Goal: Task Accomplishment & Management: Complete application form

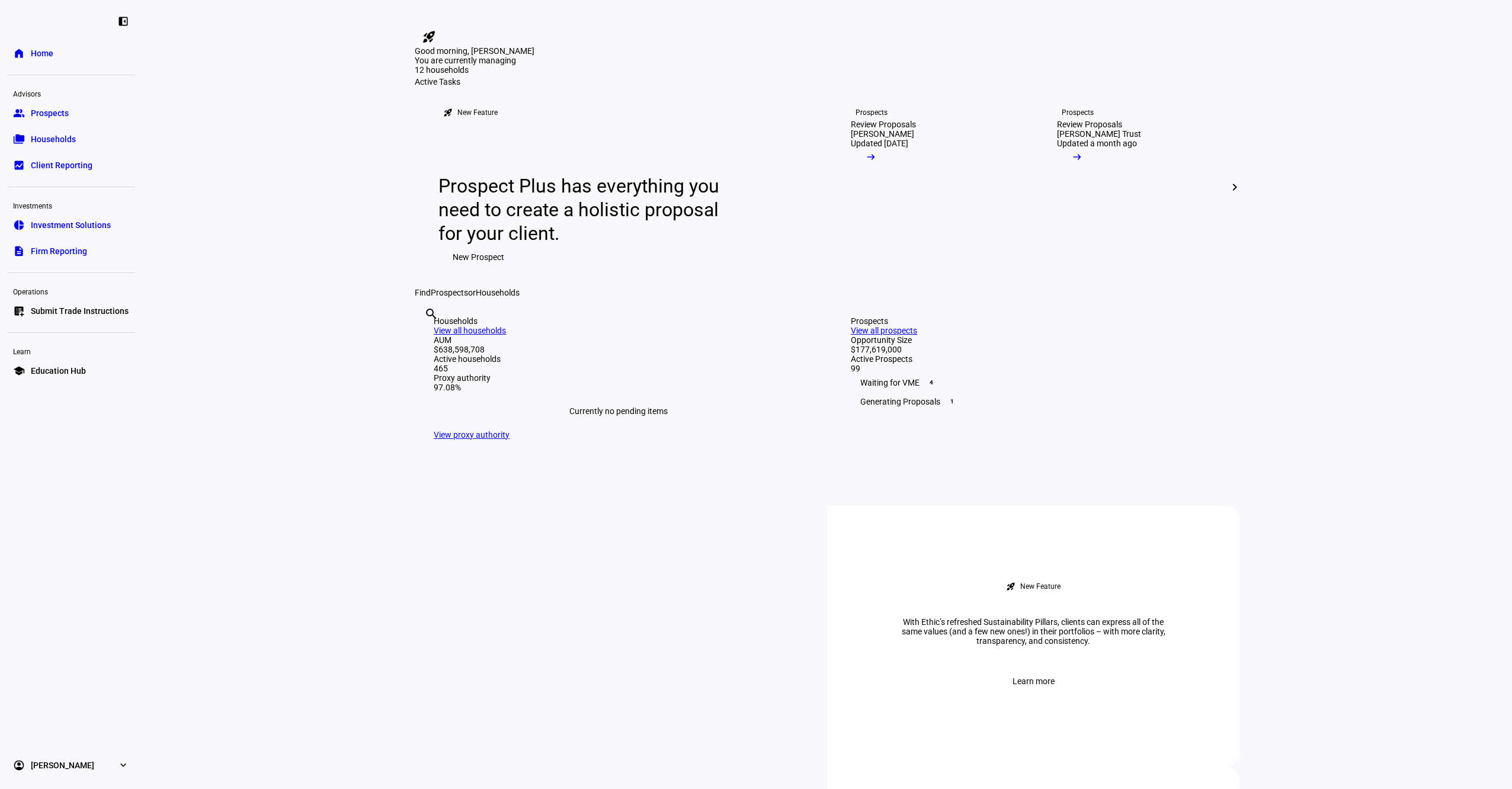
click at [68, 313] on span "Submit Trade Instructions" at bounding box center [80, 311] width 98 height 12
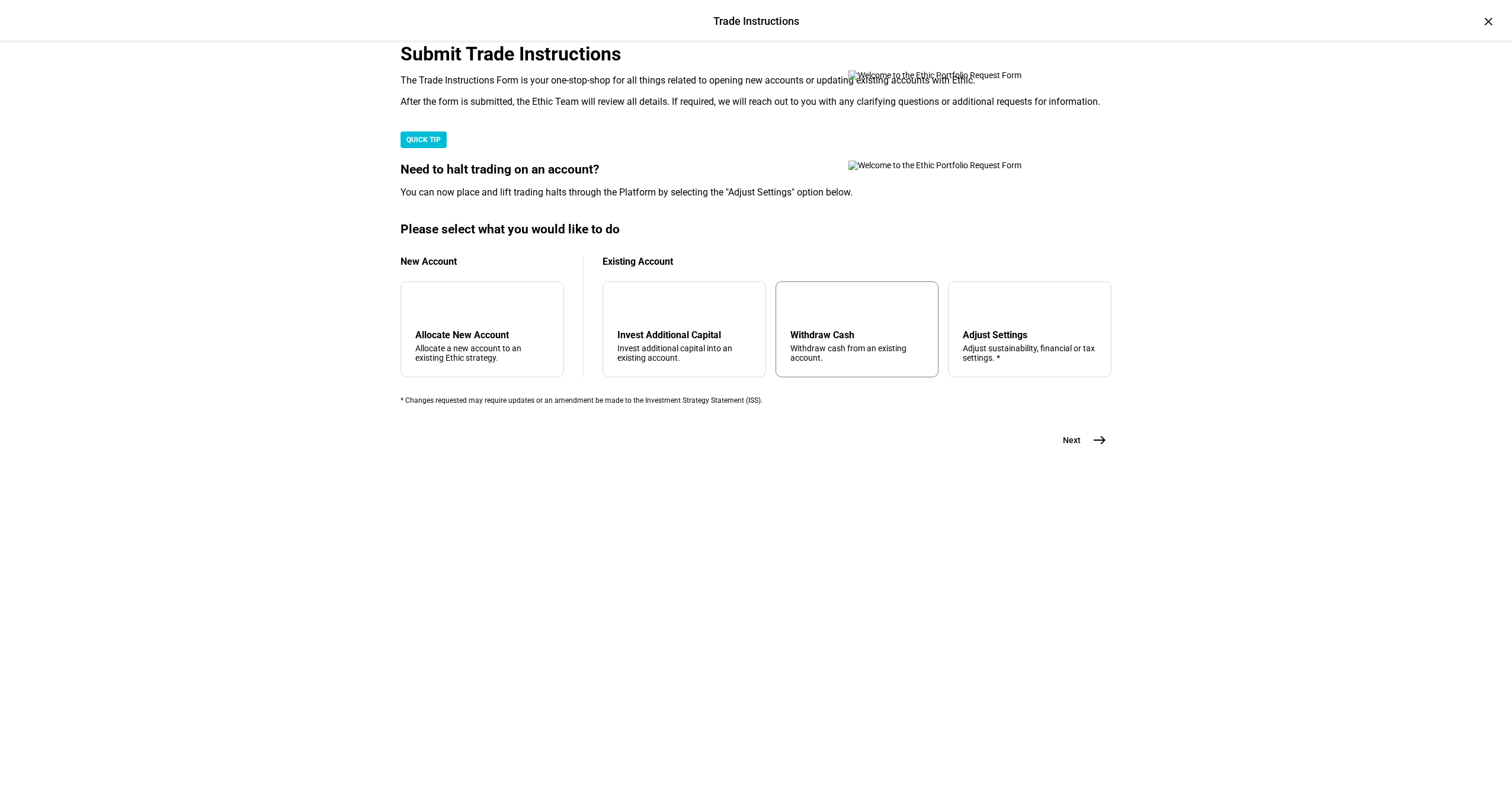
click at [819, 363] on div "Withdraw cash from an existing account." at bounding box center [857, 353] width 134 height 19
click at [1087, 452] on span "east" at bounding box center [1099, 439] width 24 height 24
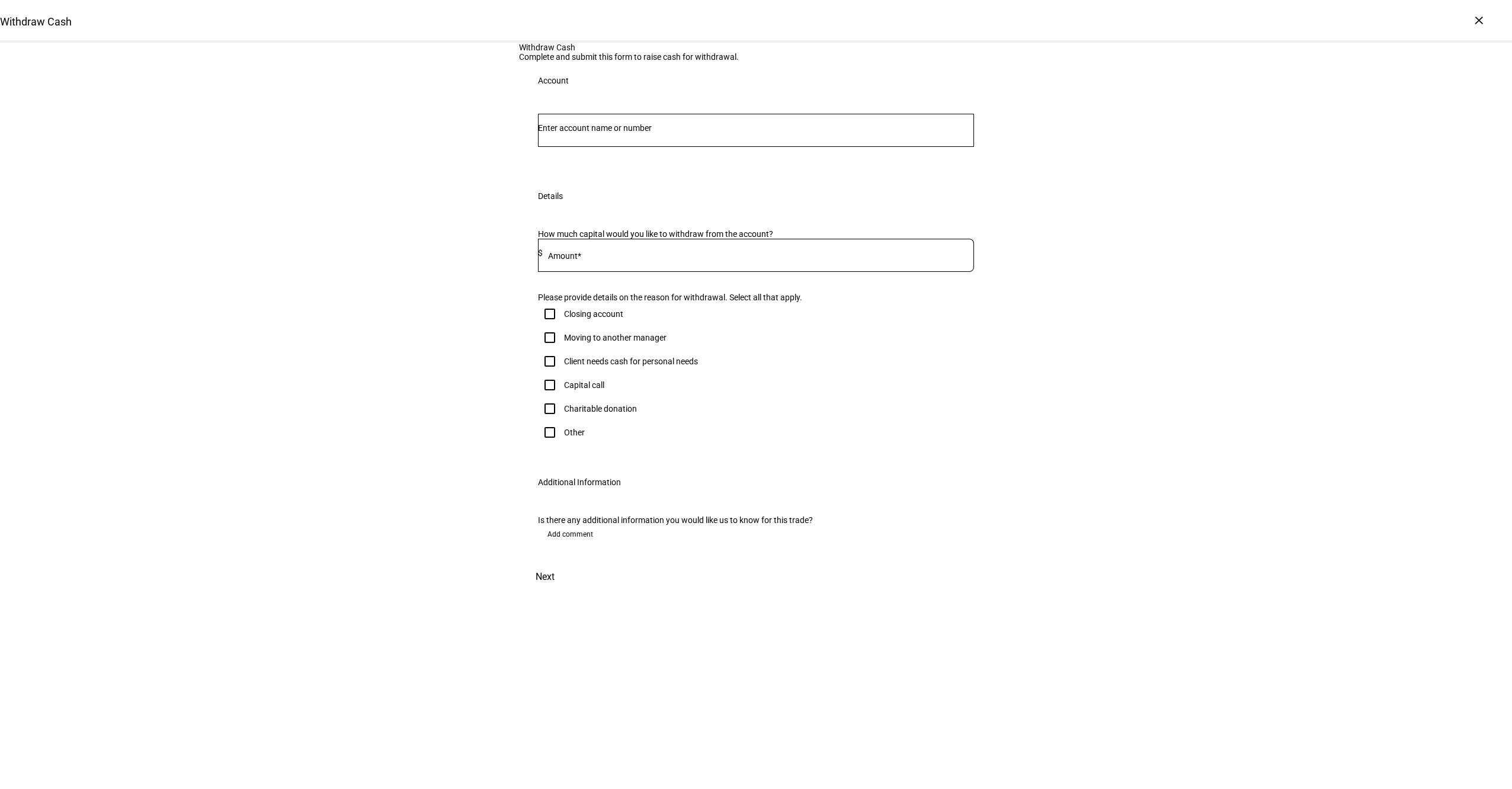
click at [669, 158] on div at bounding box center [755, 152] width 436 height 11
click at [655, 133] on input "Number" at bounding box center [755, 128] width 436 height 10
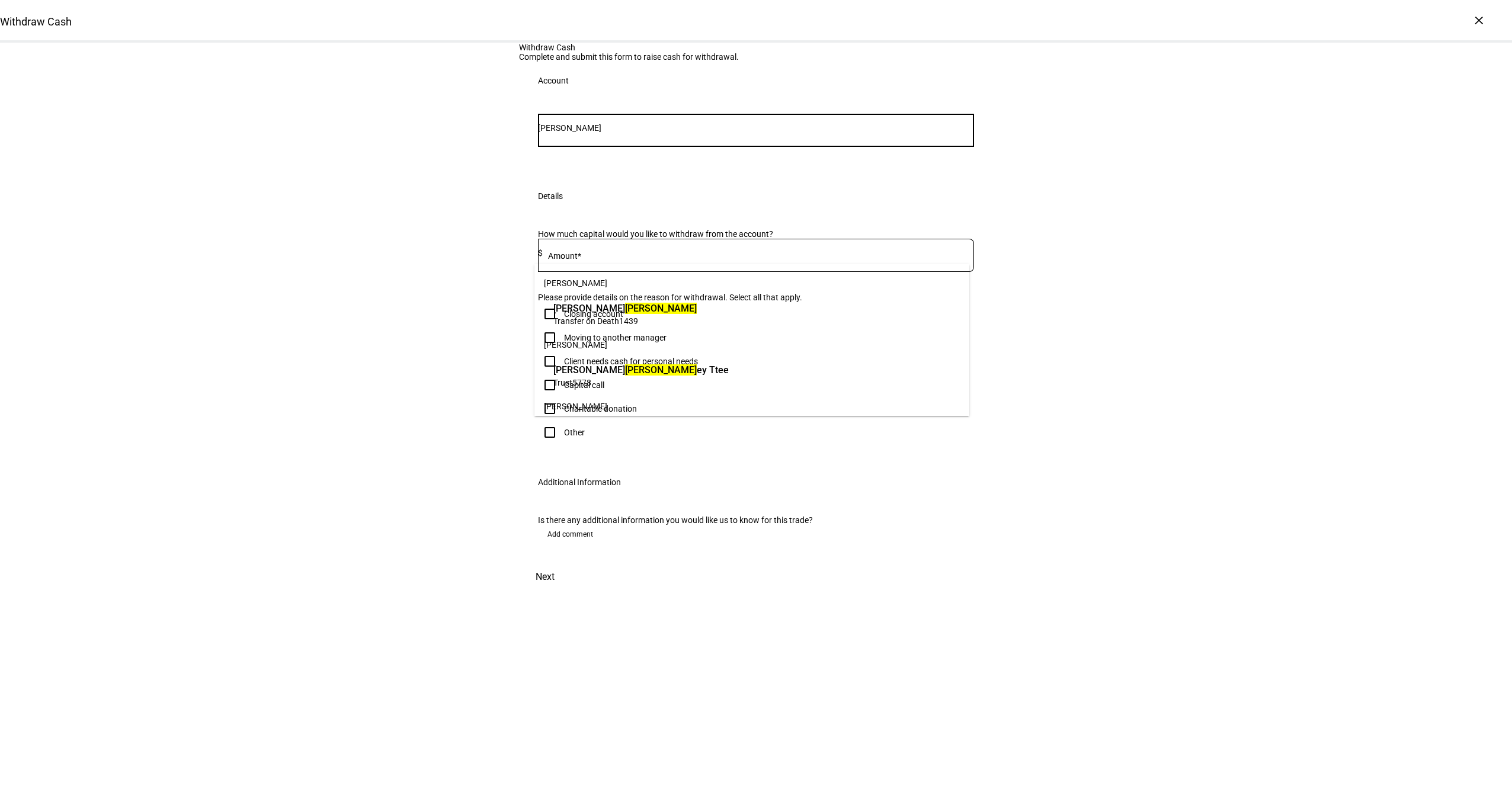
type input "[PERSON_NAME]"
click at [633, 314] on span "[PERSON_NAME]" at bounding box center [625, 308] width 143 height 14
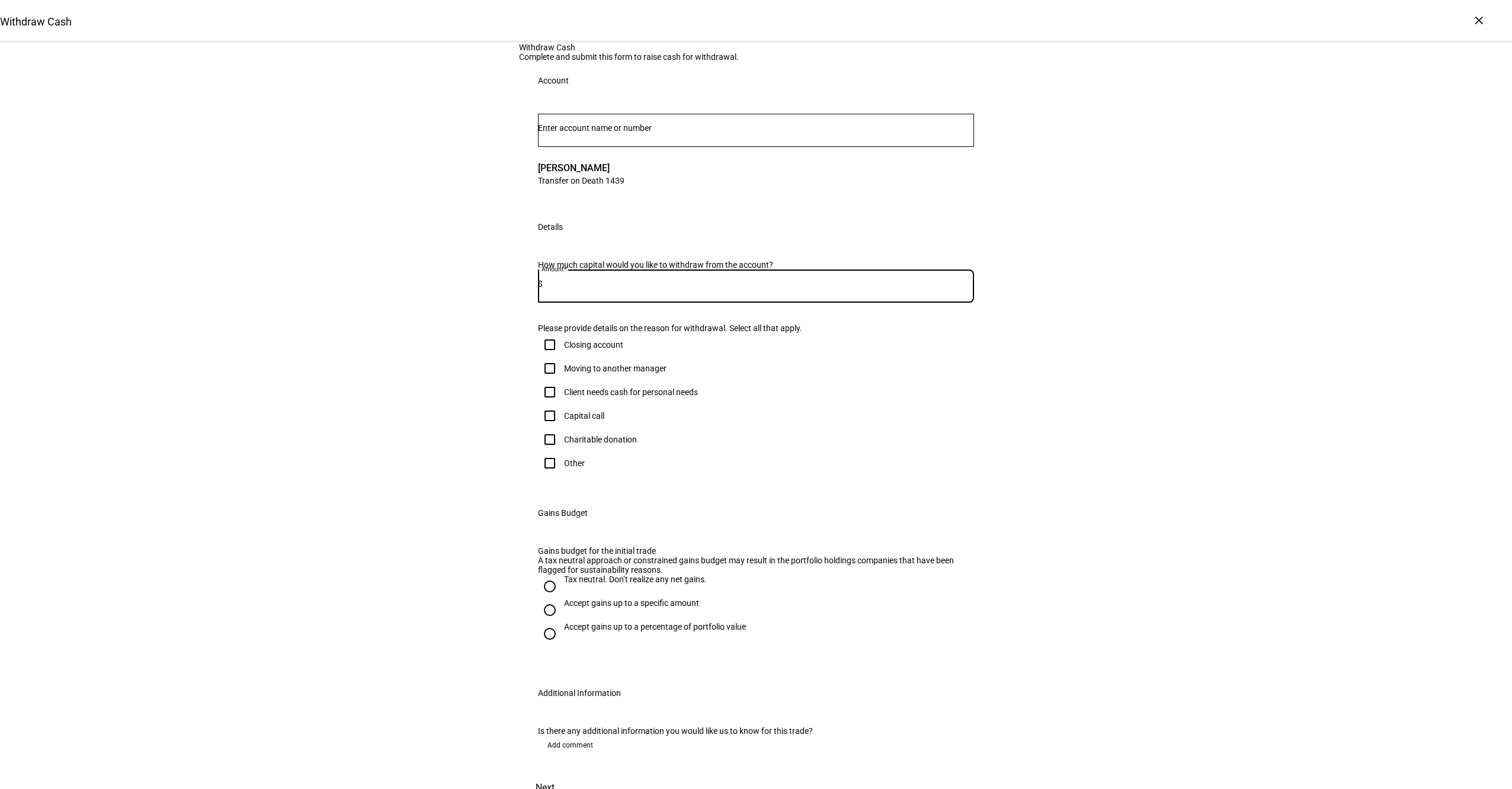
click at [606, 288] on input at bounding box center [758, 283] width 431 height 10
type input "60,000"
click at [582, 397] on div "Client needs cash for personal needs" at bounding box center [630, 391] width 134 height 10
click at [562, 404] on input "Client needs cash for personal needs" at bounding box center [549, 391] width 24 height 24
checkbox input "true"
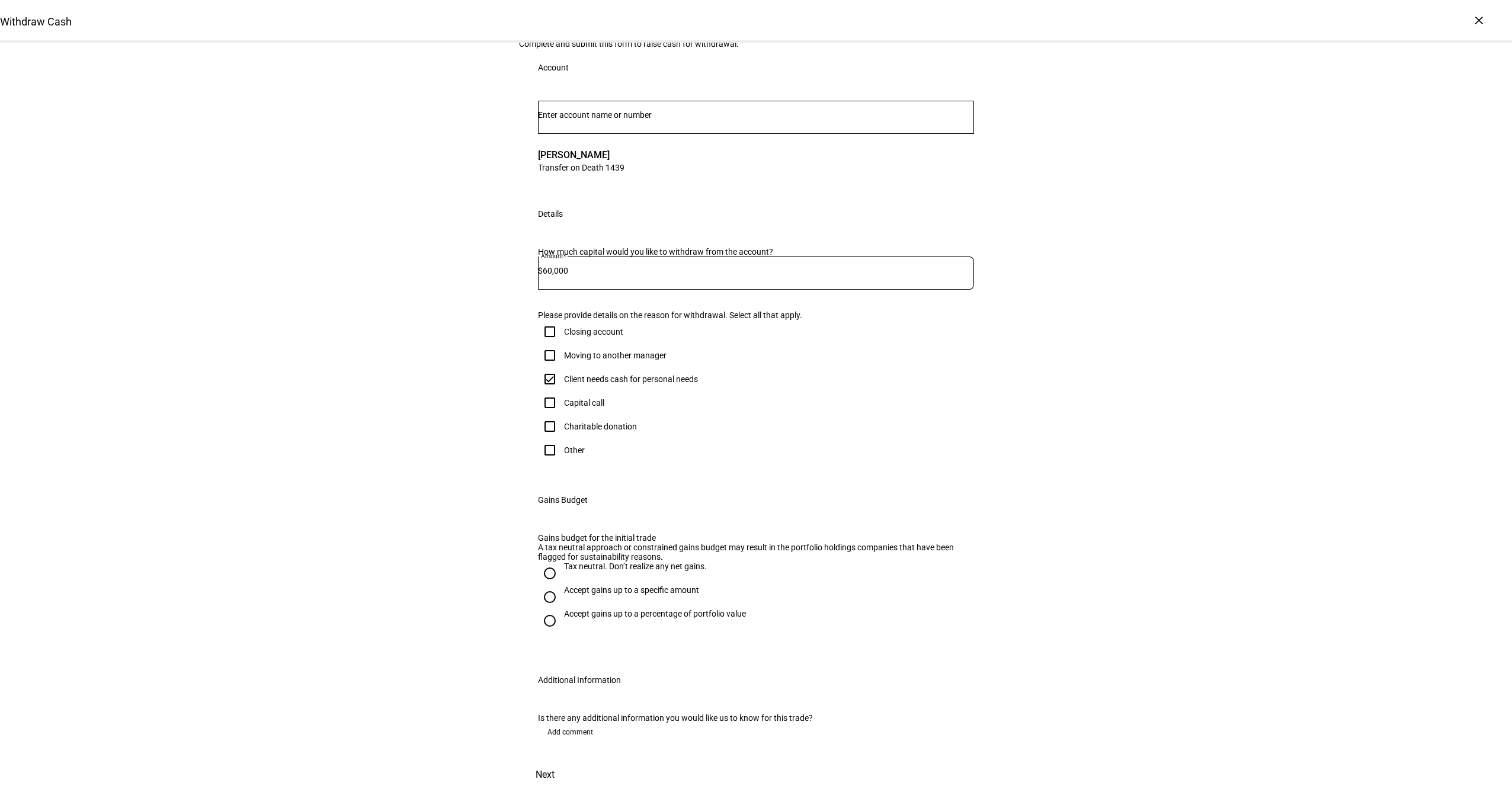
scroll to position [232, 0]
click at [582, 585] on div "Accept gains up to a specific amount" at bounding box center [631, 590] width 135 height 10
click at [562, 585] on input "Accept gains up to a specific amount" at bounding box center [549, 597] width 24 height 24
radio input "true"
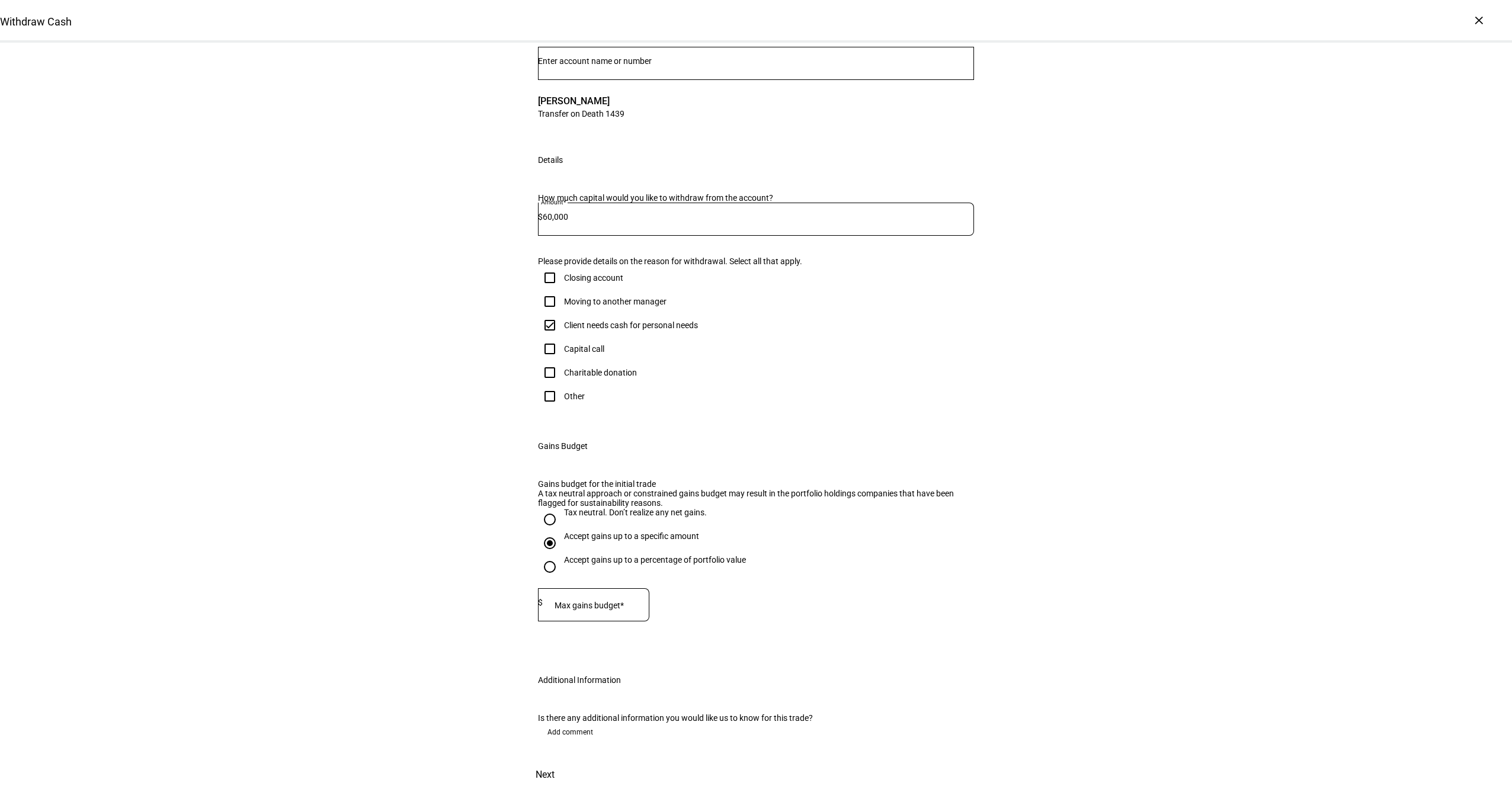
click at [591, 610] on mat-label "Max gains budget*" at bounding box center [588, 605] width 69 height 10
type input "25,000"
click at [1279, 591] on div "Withdraw Cash Complete and submit this form to raise cash for withdrawal. Accou…" at bounding box center [756, 382] width 1512 height 813
click at [567, 723] on span "Add comment" at bounding box center [570, 732] width 45 height 19
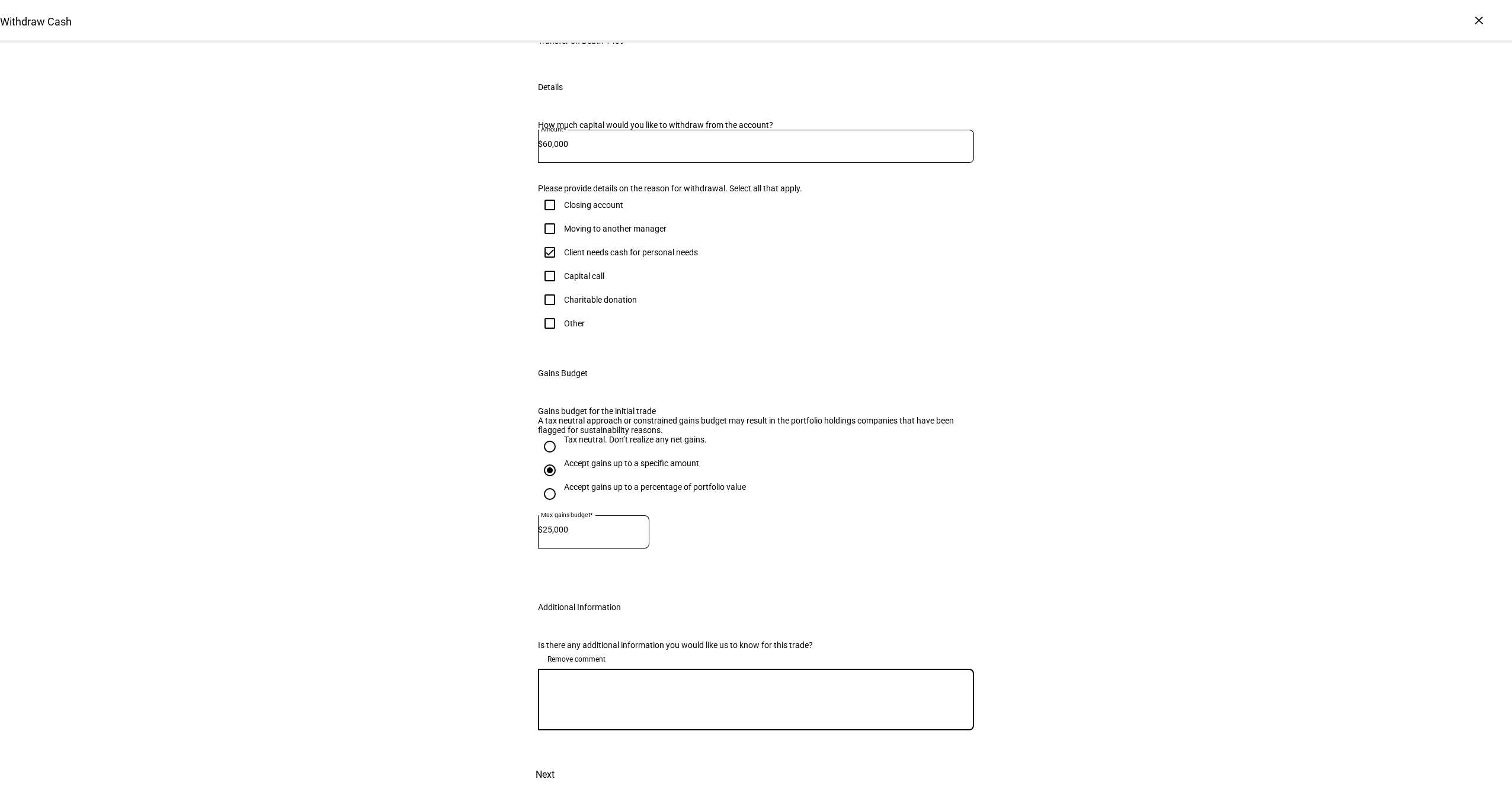
click at [600, 711] on textarea at bounding box center [755, 699] width 436 height 43
click at [593, 678] on textarea at bounding box center [755, 699] width 436 height 43
type textarea "Our goal is to raise as much cash as we reasonably can with a $25k net gain bud…"
click at [554, 760] on span "Next" at bounding box center [545, 774] width 19 height 29
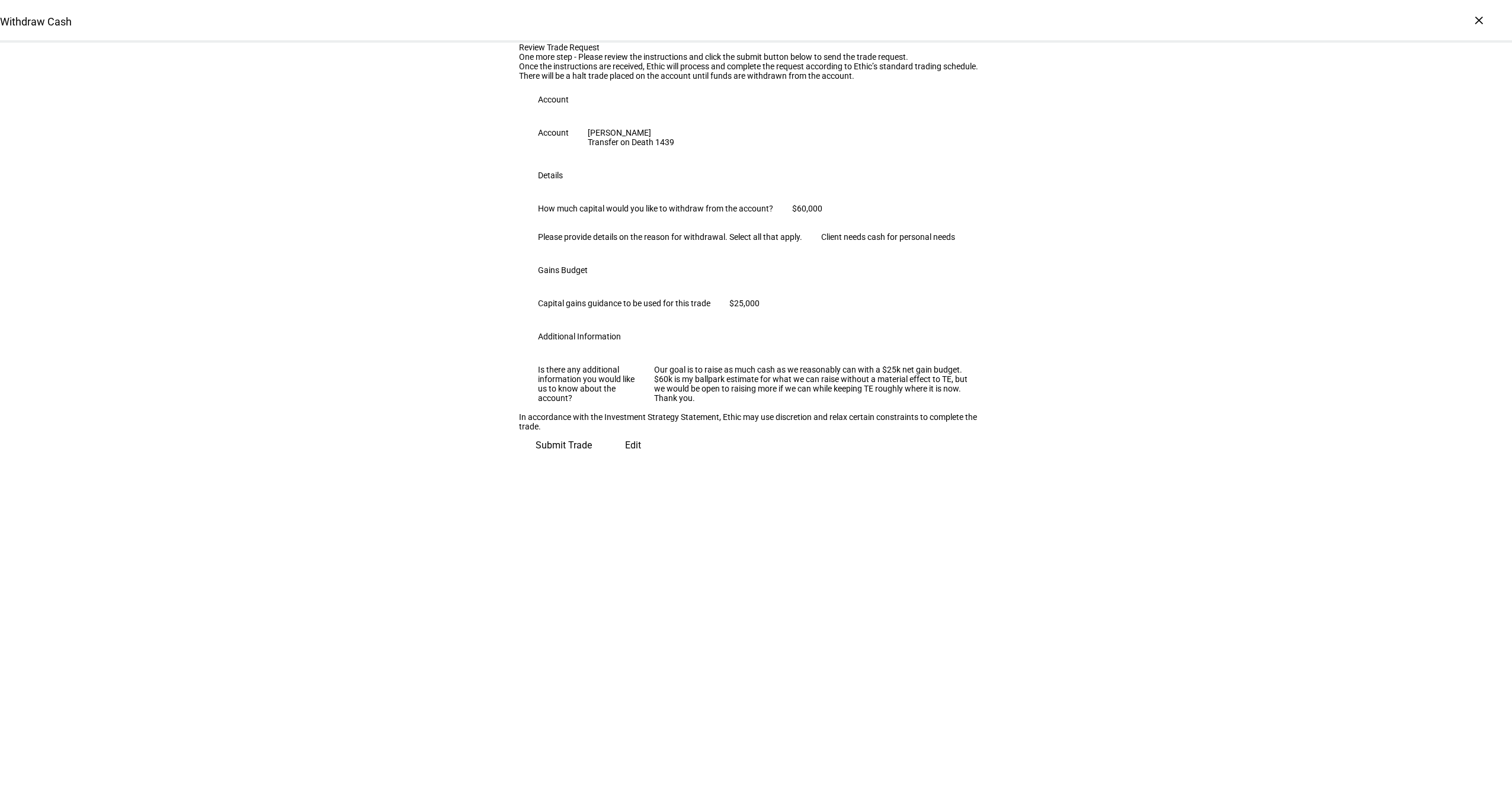
scroll to position [8, 0]
click at [592, 460] on span "Submit Trade" at bounding box center [564, 445] width 56 height 29
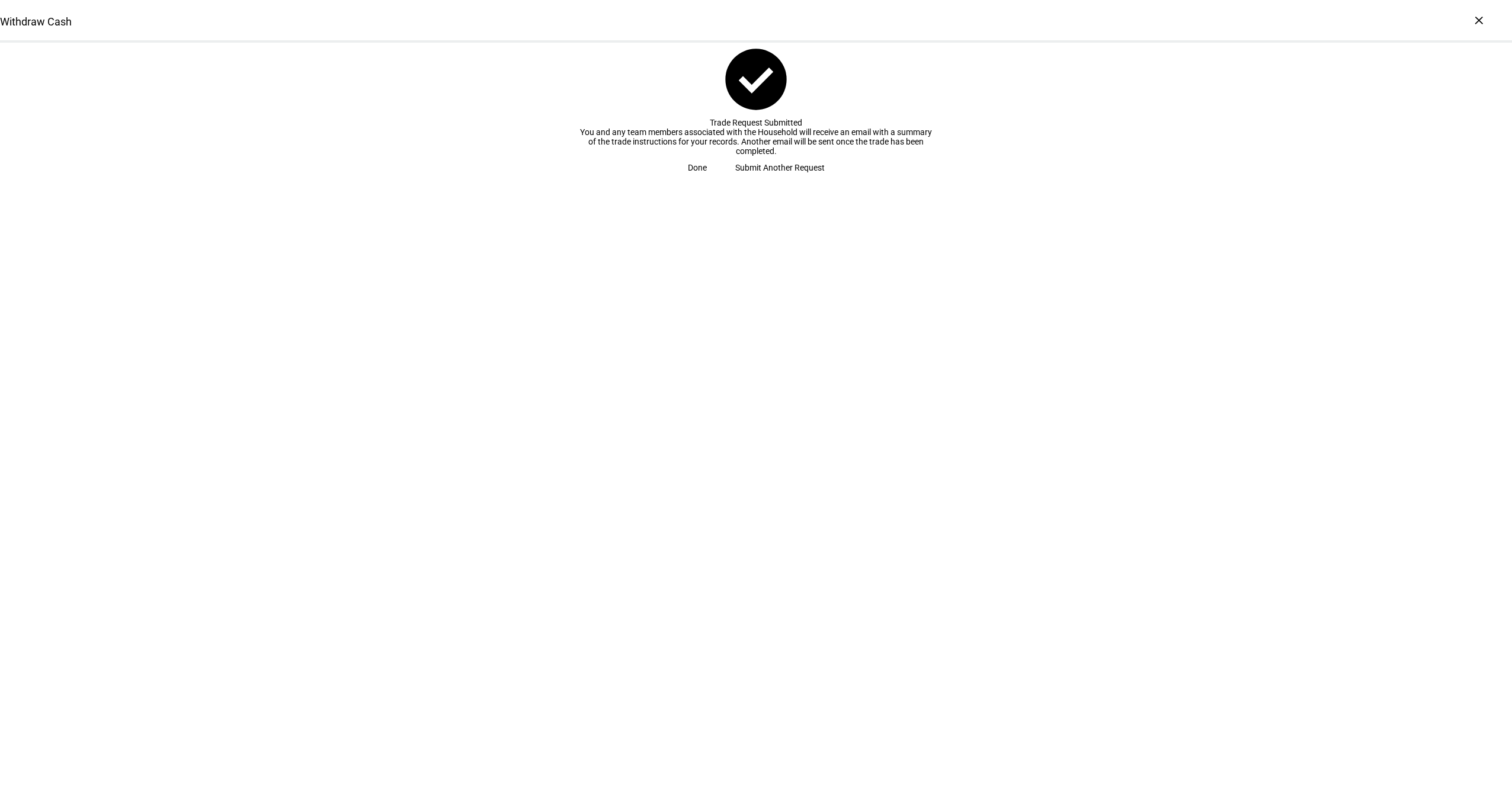
click at [707, 179] on span "Done" at bounding box center [697, 167] width 19 height 24
